Goal: Register for event/course

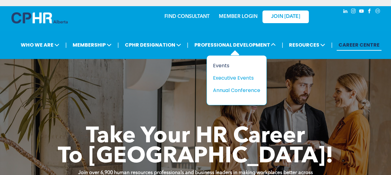
click at [221, 67] on div "Events" at bounding box center [234, 66] width 43 height 8
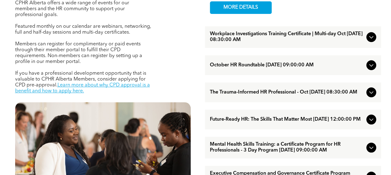
scroll to position [278, 0]
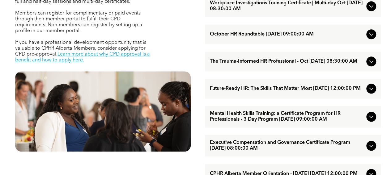
click at [369, 65] on icon at bounding box center [370, 61] width 7 height 7
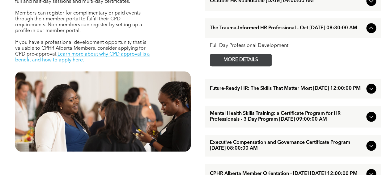
click at [256, 66] on span "MORE DETAILS" at bounding box center [240, 60] width 49 height 12
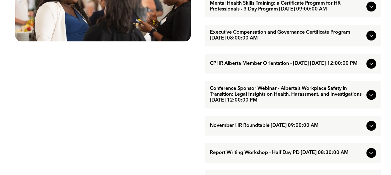
scroll to position [340, 0]
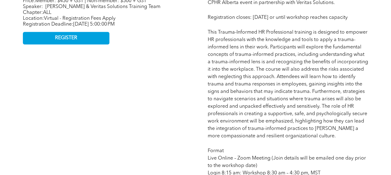
scroll to position [340, 0]
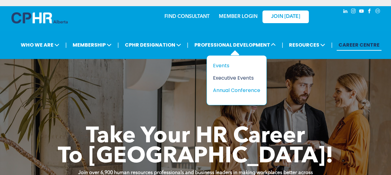
click at [235, 77] on div "Executive Events" at bounding box center [234, 78] width 43 height 8
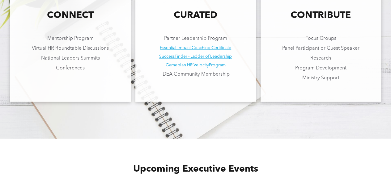
scroll to position [463, 0]
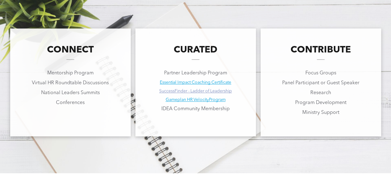
click at [217, 92] on link "SuccessFinder - Ladder of Leadership" at bounding box center [195, 91] width 73 height 4
click at [201, 85] on link "Essential Impact Coaching Certificate" at bounding box center [195, 82] width 71 height 4
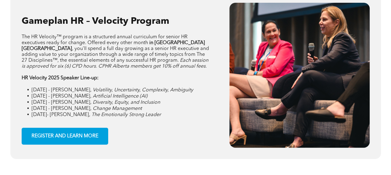
scroll to position [865, 0]
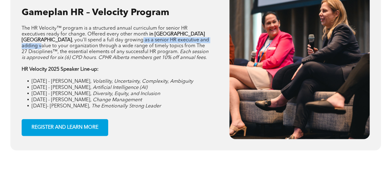
drag, startPoint x: 78, startPoint y: 42, endPoint x: 169, endPoint y: 45, distance: 91.2
click at [168, 44] on span ", you’ll spend a full day growing as a senior HR executive and adding value to …" at bounding box center [115, 46] width 187 height 17
click at [174, 48] on span ", you’ll spend a full day growing as a senior HR executive and adding value to …" at bounding box center [115, 46] width 187 height 17
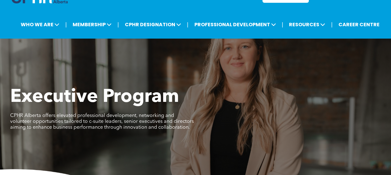
scroll to position [0, 0]
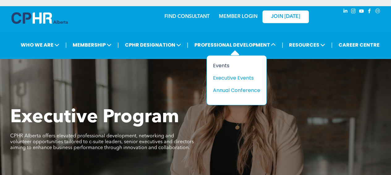
click at [230, 66] on div "Events" at bounding box center [234, 66] width 43 height 8
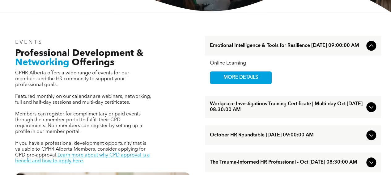
scroll to position [185, 0]
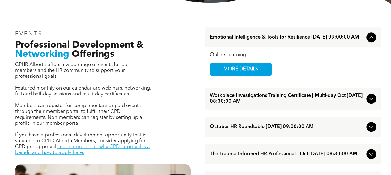
click at [331, 40] on span "Emotional Intelligence & Tools for Resilience [DATE] 09:00:00 AM" at bounding box center [287, 38] width 154 height 6
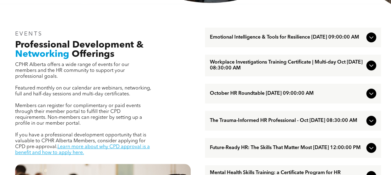
click at [331, 40] on span "Emotional Intelligence & Tools for Resilience [DATE] 09:00:00 AM" at bounding box center [287, 38] width 154 height 6
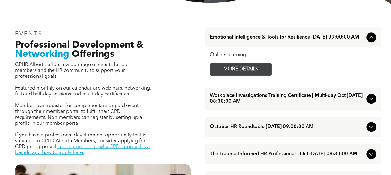
click at [241, 72] on span "MORE DETAILS" at bounding box center [240, 69] width 49 height 12
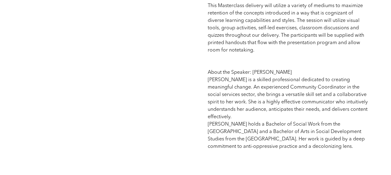
scroll to position [309, 0]
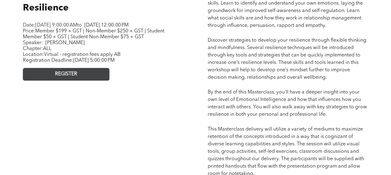
click at [57, 79] on link "REGISTER" at bounding box center [66, 74] width 86 height 13
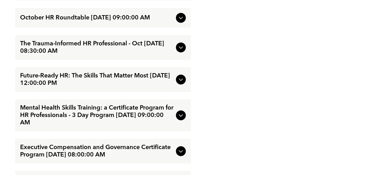
scroll to position [772, 0]
